Goal: Task Accomplishment & Management: Use online tool/utility

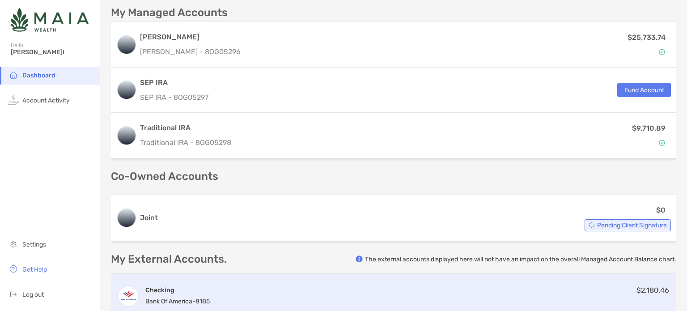
scroll to position [110, 0]
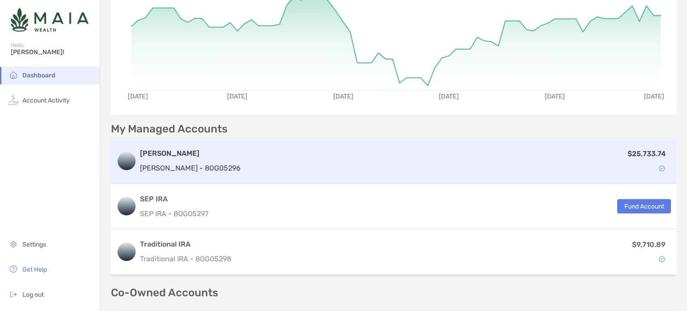
click at [295, 156] on div "$25,733.74" at bounding box center [457, 161] width 427 height 26
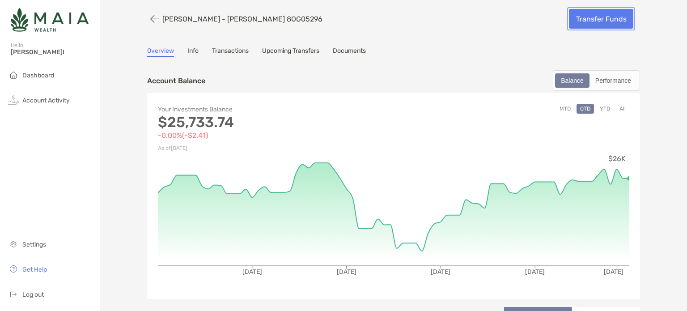
click at [591, 16] on link "Transfer Funds" at bounding box center [601, 19] width 64 height 20
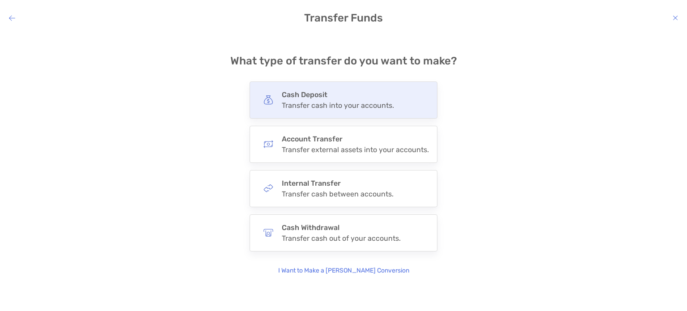
click at [380, 103] on div "Transfer cash into your accounts." at bounding box center [338, 105] width 112 height 8
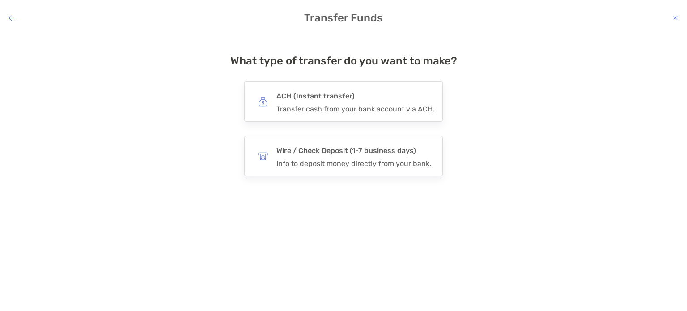
click at [10, 17] on icon "modal" at bounding box center [12, 17] width 6 height 7
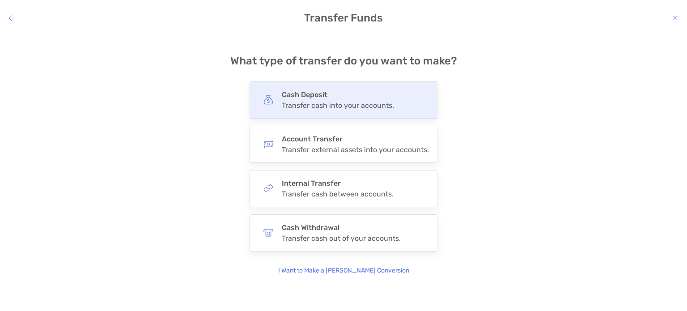
click at [354, 104] on div "Transfer cash into your accounts." at bounding box center [338, 105] width 112 height 8
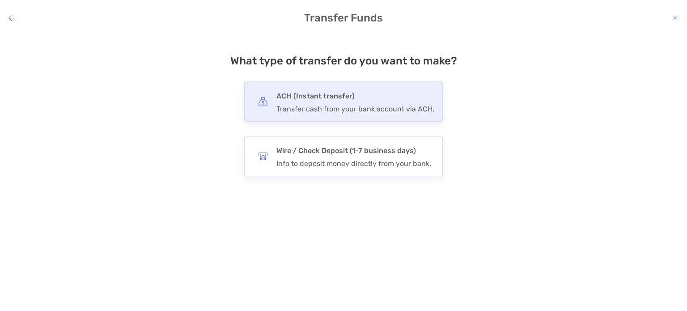
click at [354, 105] on div "Transfer cash from your bank account via ACH." at bounding box center [355, 109] width 158 height 8
click at [0, 0] on input "***" at bounding box center [0, 0] width 0 height 0
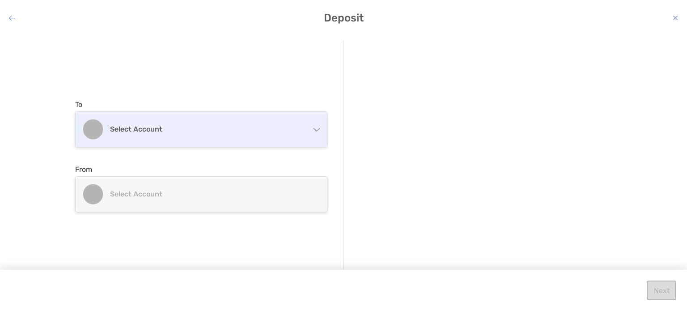
click at [301, 136] on div "Select account" at bounding box center [201, 129] width 251 height 35
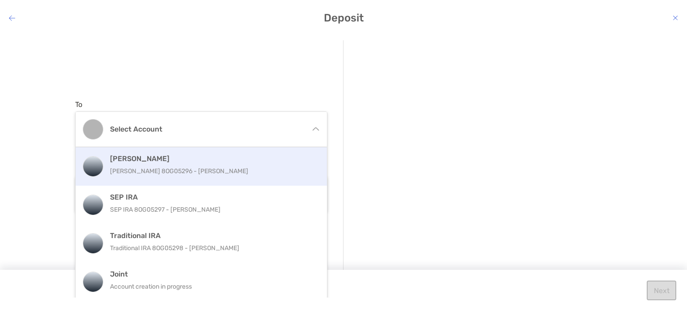
click at [228, 175] on p "[PERSON_NAME] 8OG05296 - [PERSON_NAME]" at bounding box center [211, 170] width 202 height 11
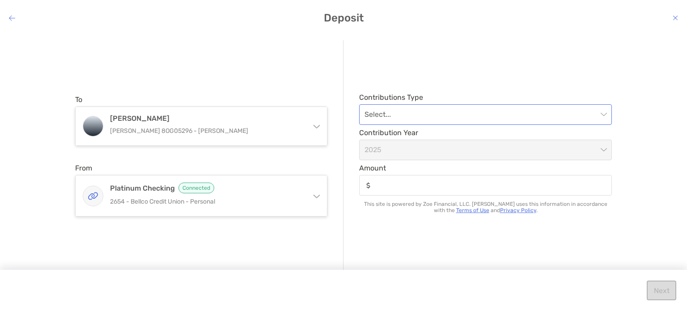
click at [424, 114] on input "modal" at bounding box center [480, 115] width 233 height 20
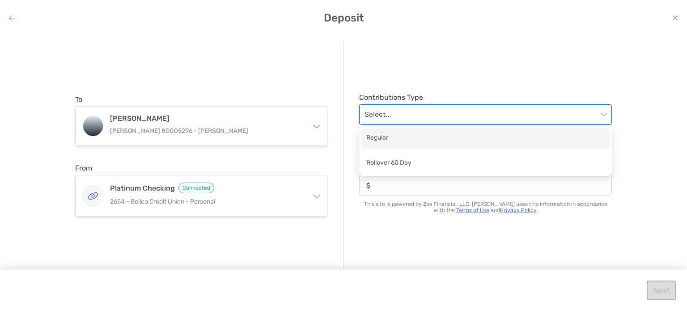
click at [408, 139] on div "Regular" at bounding box center [485, 138] width 238 height 11
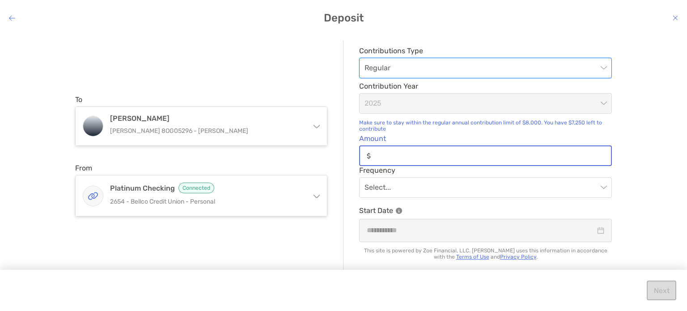
click at [450, 157] on input "Amount" at bounding box center [492, 156] width 237 height 8
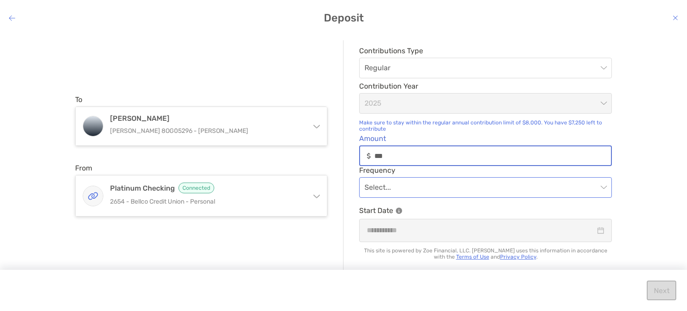
type input "***"
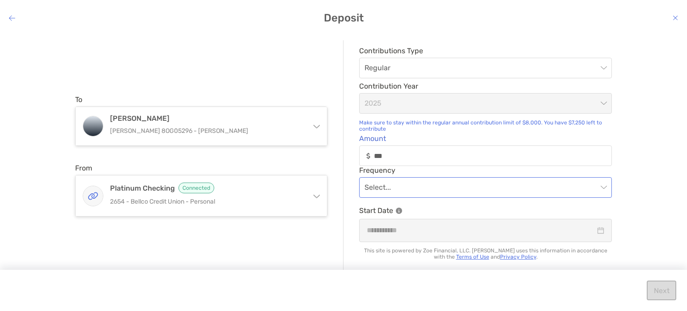
click at [456, 186] on input "modal" at bounding box center [480, 188] width 233 height 20
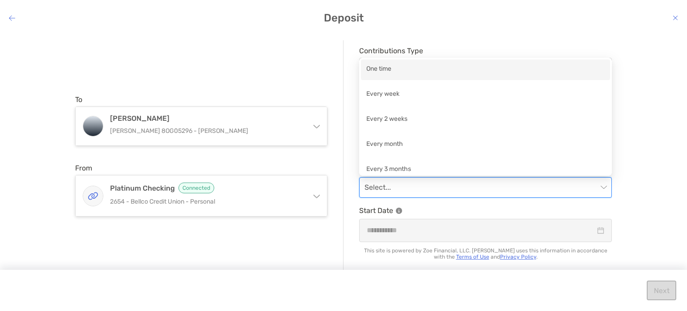
click at [391, 68] on div "One time" at bounding box center [485, 69] width 238 height 11
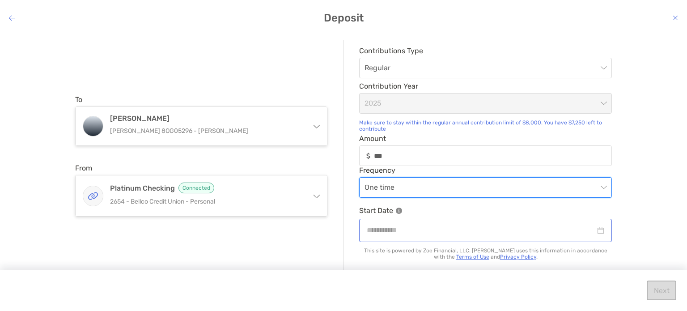
click at [599, 230] on div "modal" at bounding box center [485, 229] width 237 height 11
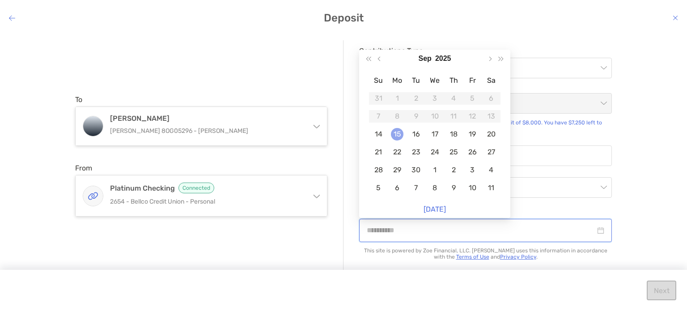
type input "**********"
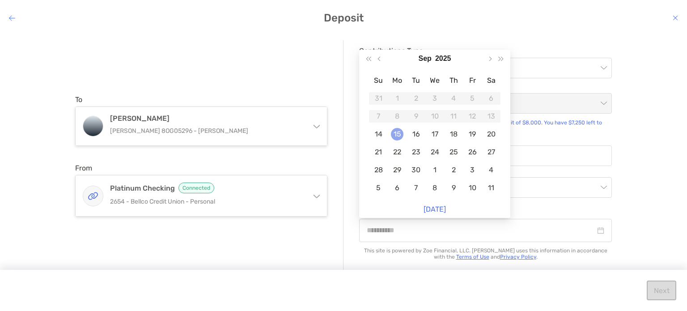
click at [394, 135] on div "15" at bounding box center [397, 134] width 13 height 13
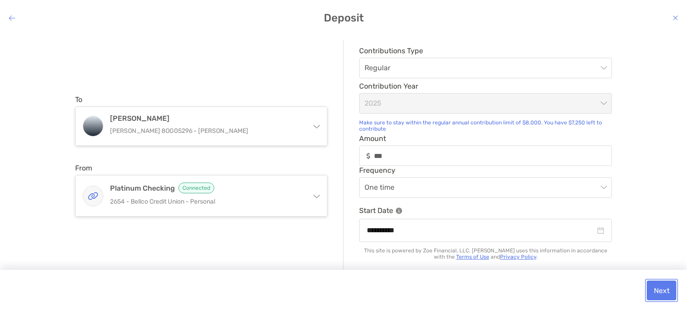
click at [655, 286] on button "Next" at bounding box center [662, 290] width 30 height 20
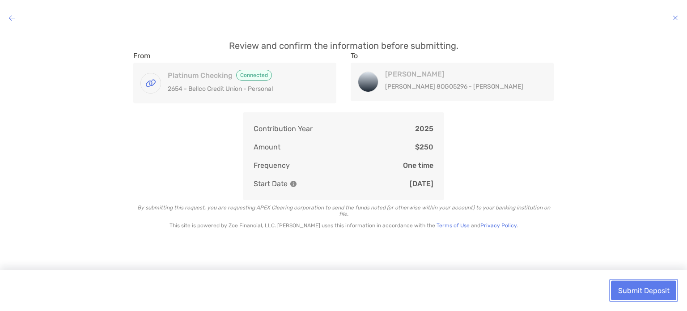
click at [641, 290] on button "Submit Deposit" at bounding box center [643, 290] width 65 height 20
